Goal: Task Accomplishment & Management: Complete application form

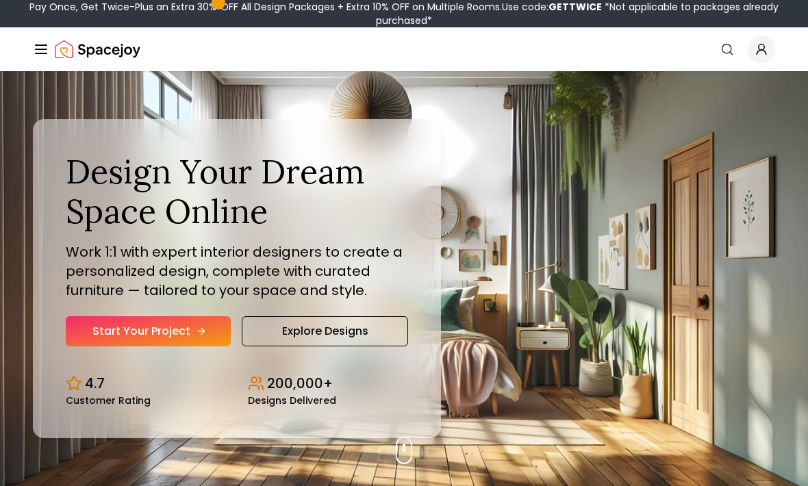
click at [204, 337] on icon "Hero section" at bounding box center [201, 331] width 11 height 11
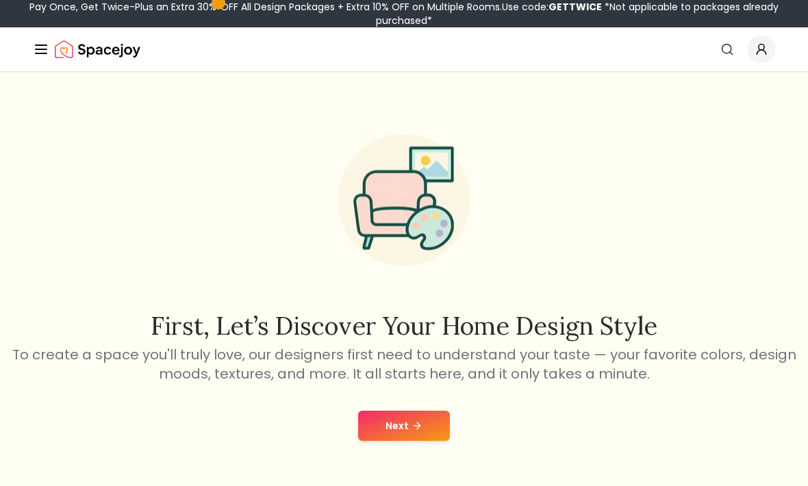
click at [416, 433] on button "Next" at bounding box center [404, 426] width 92 height 30
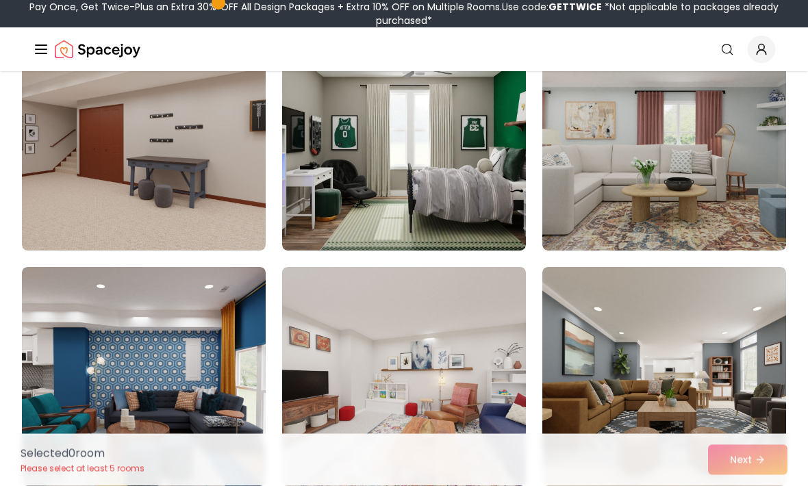
scroll to position [2981, 0]
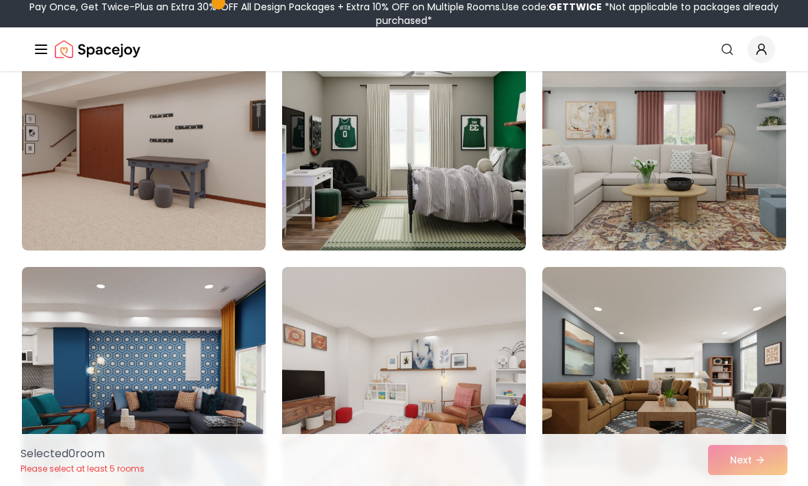
click at [435, 405] on img at bounding box center [404, 377] width 256 height 230
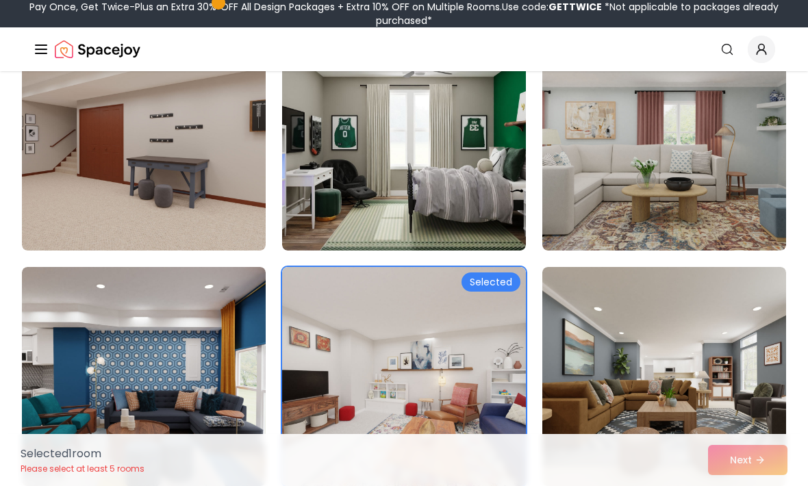
click at [756, 485] on div "Selected 1 room Please select at least 5 rooms Next" at bounding box center [404, 460] width 789 height 52
click at [759, 485] on div "Selected 1 room Please select at least 5 rooms Next" at bounding box center [404, 460] width 789 height 52
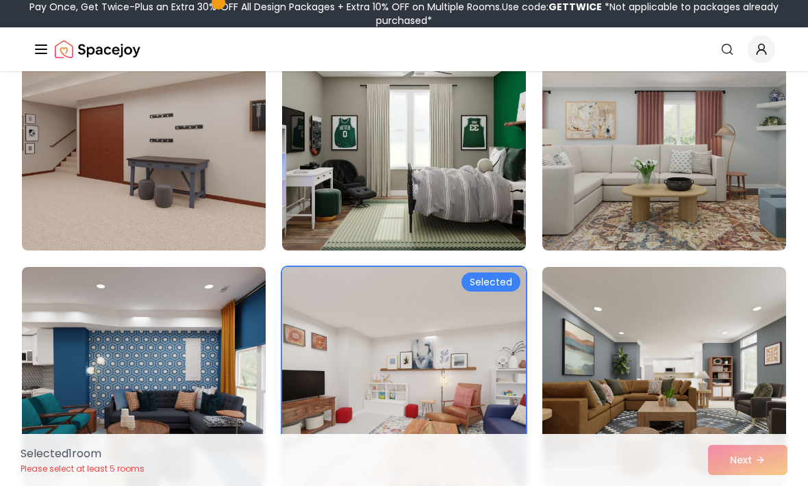
click at [461, 433] on img at bounding box center [404, 377] width 256 height 230
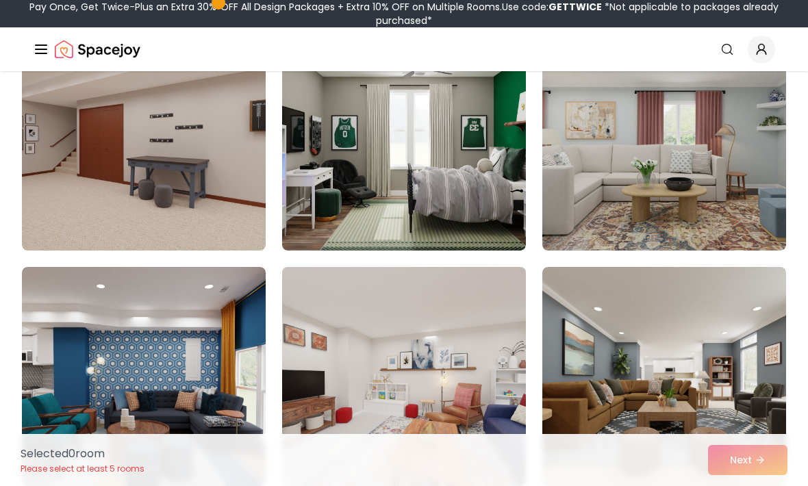
click at [480, 428] on img at bounding box center [404, 377] width 256 height 230
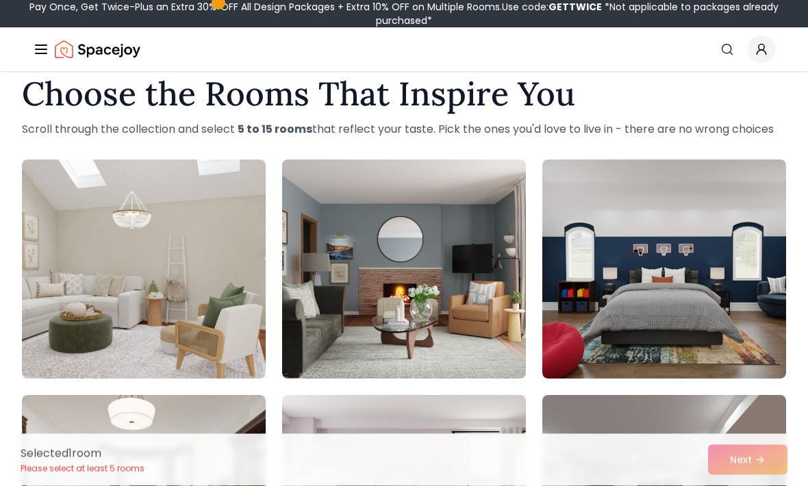
scroll to position [0, 0]
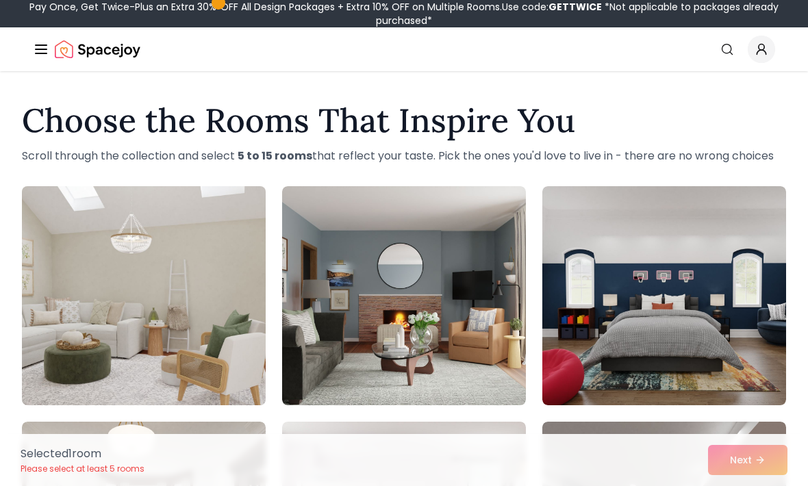
click at [205, 357] on img at bounding box center [144, 296] width 256 height 230
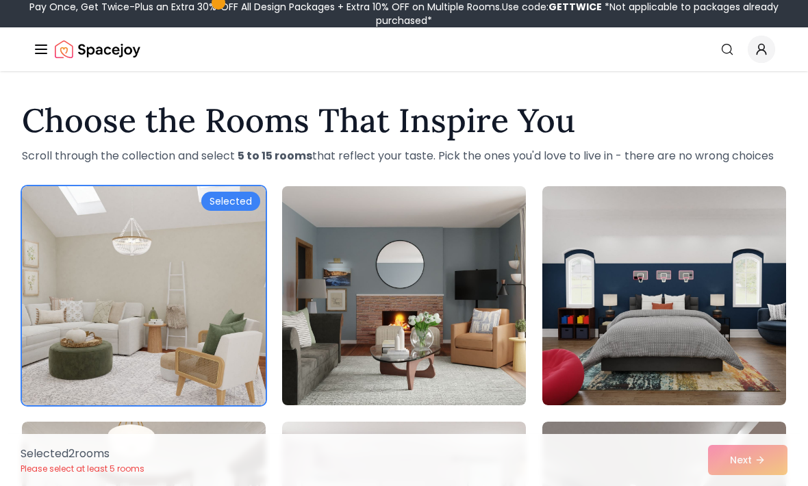
click at [427, 354] on img at bounding box center [404, 296] width 256 height 230
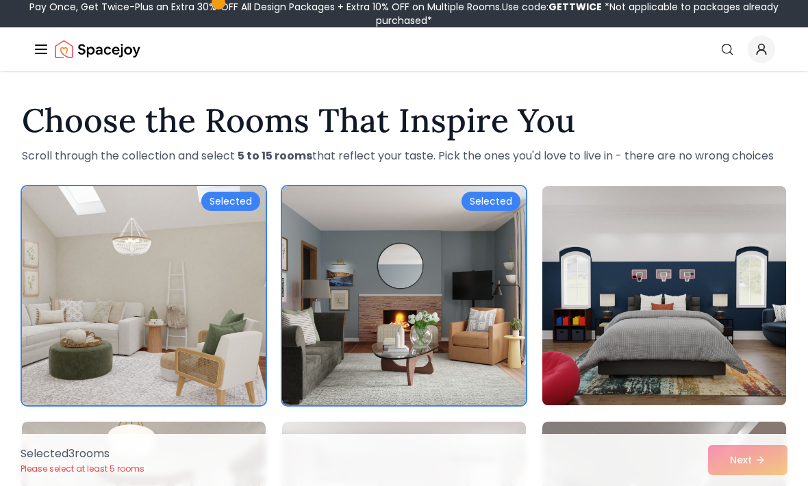
click at [673, 311] on img at bounding box center [664, 296] width 256 height 230
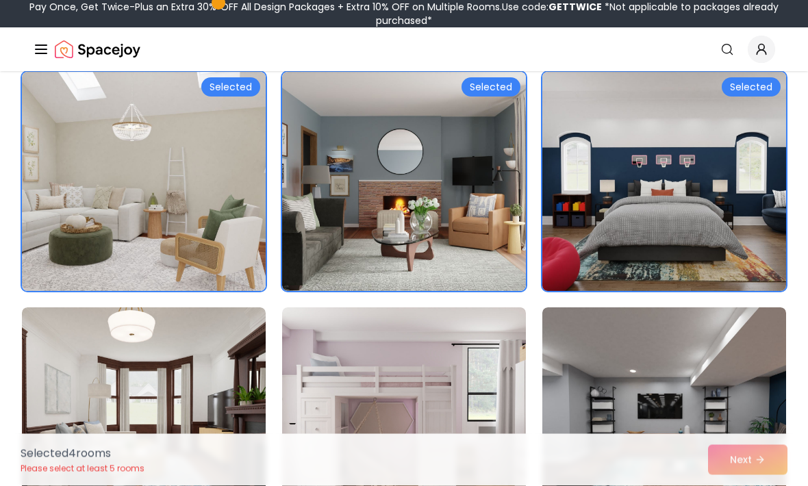
scroll to position [114, 0]
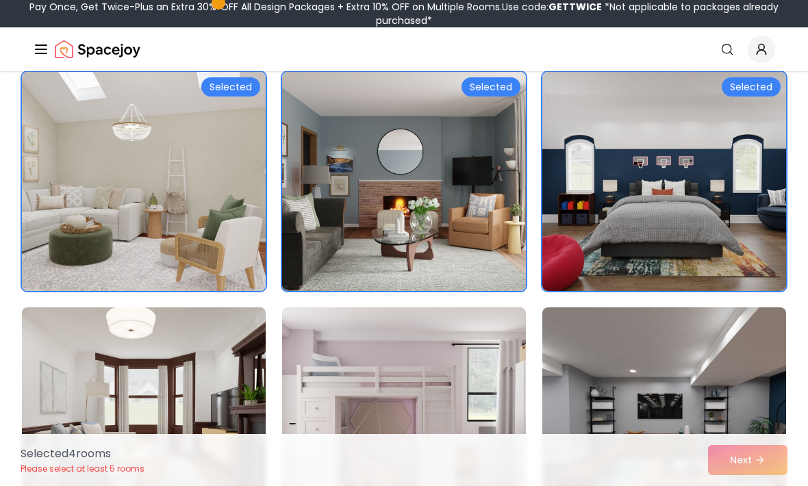
click at [201, 414] on img at bounding box center [144, 417] width 256 height 230
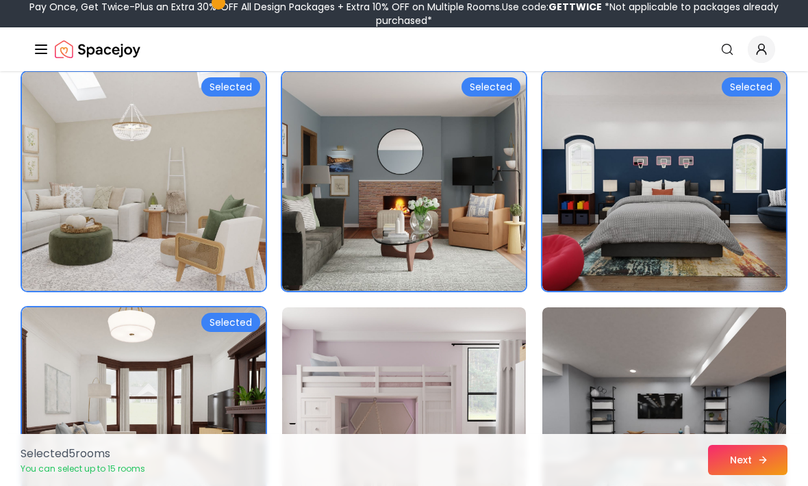
click at [739, 475] on button "Next" at bounding box center [747, 460] width 79 height 30
